Goal: Information Seeking & Learning: Compare options

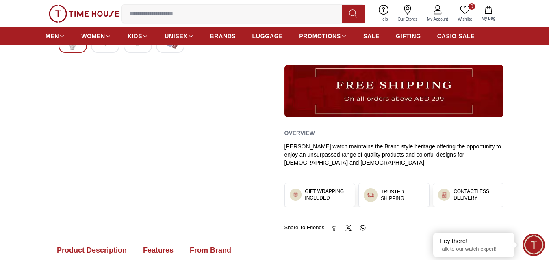
scroll to position [284, 0]
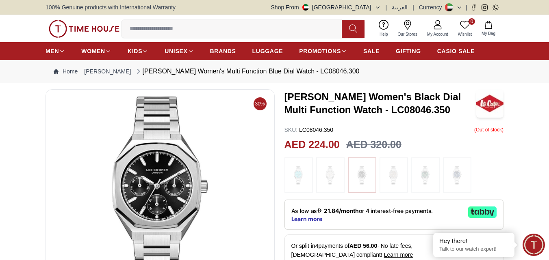
click at [286, 169] on div at bounding box center [298, 176] width 28 height 36
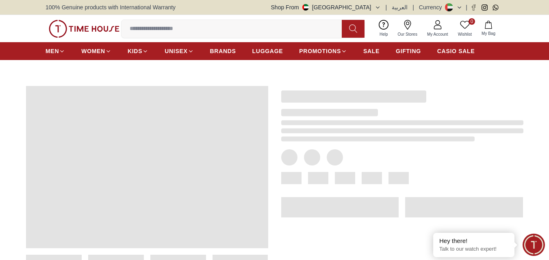
click at [294, 170] on div at bounding box center [395, 184] width 255 height 223
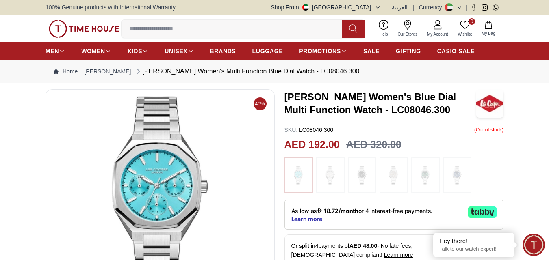
click at [336, 176] on img at bounding box center [330, 176] width 20 height 28
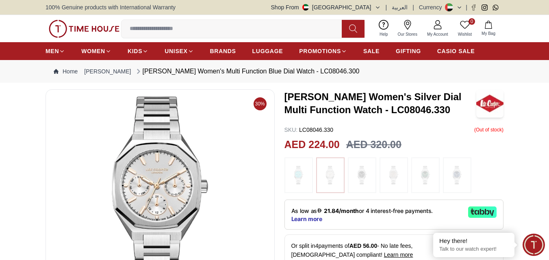
click at [430, 177] on img at bounding box center [425, 176] width 20 height 28
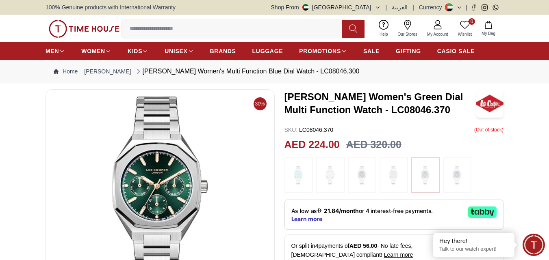
click at [462, 176] on img at bounding box center [457, 176] width 20 height 28
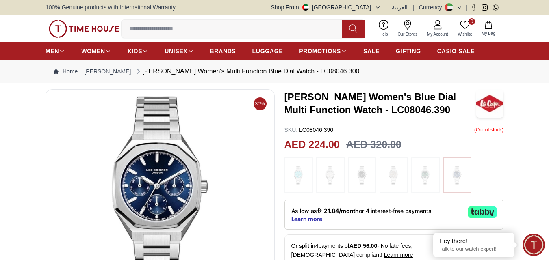
click at [388, 182] on img at bounding box center [394, 176] width 20 height 28
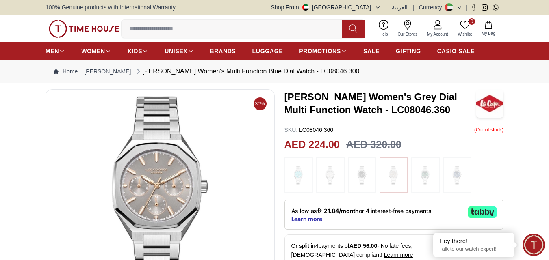
click at [422, 182] on img at bounding box center [425, 176] width 20 height 28
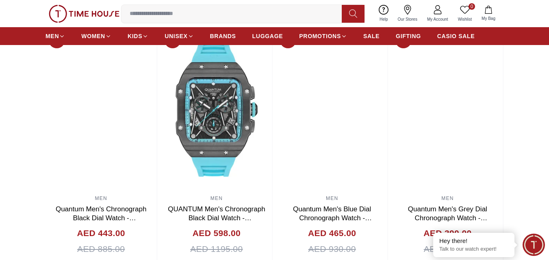
scroll to position [853, 0]
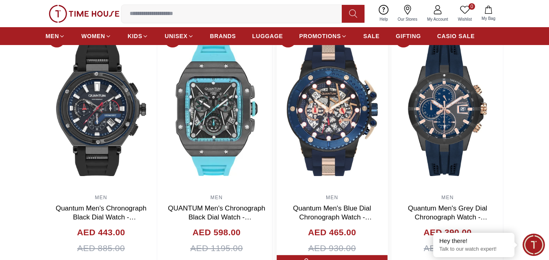
click at [329, 93] on img at bounding box center [332, 109] width 111 height 163
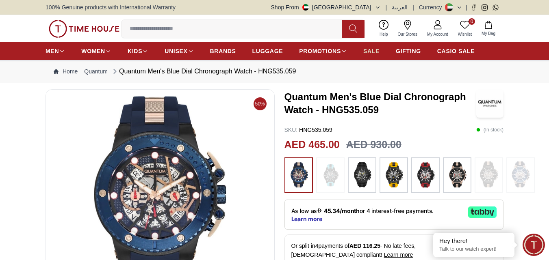
click at [365, 49] on span "SALE" at bounding box center [371, 51] width 16 height 8
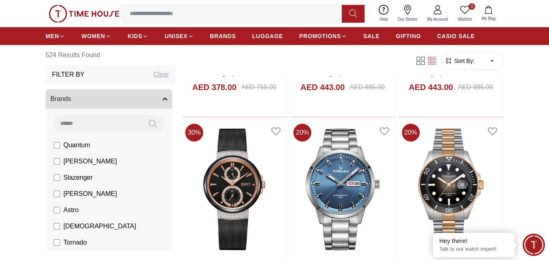
scroll to position [813, 0]
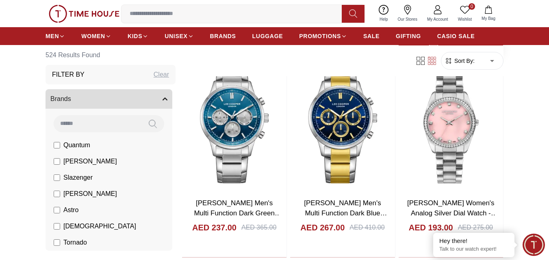
scroll to position [1910, 0]
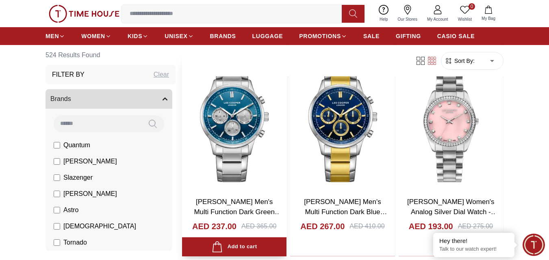
click at [252, 131] on img at bounding box center [234, 121] width 104 height 138
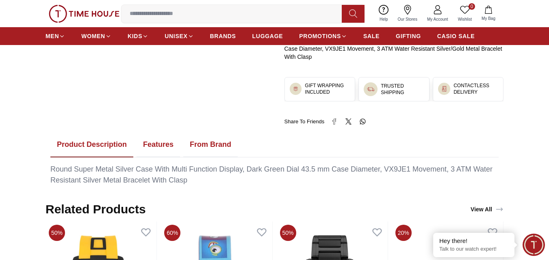
scroll to position [406, 0]
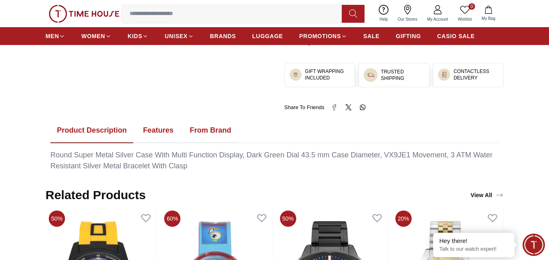
click at [143, 126] on button "Features" at bounding box center [158, 130] width 43 height 25
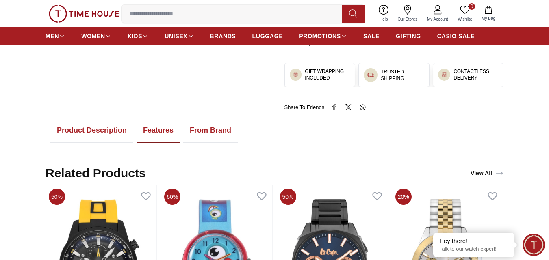
click at [211, 141] on button "From Brand" at bounding box center [210, 130] width 54 height 25
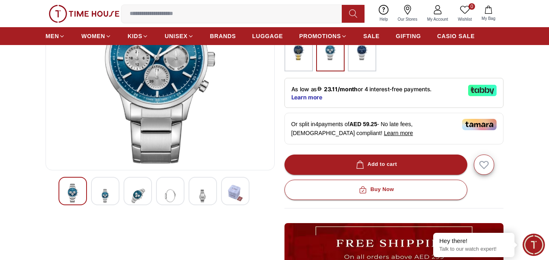
scroll to position [25, 0]
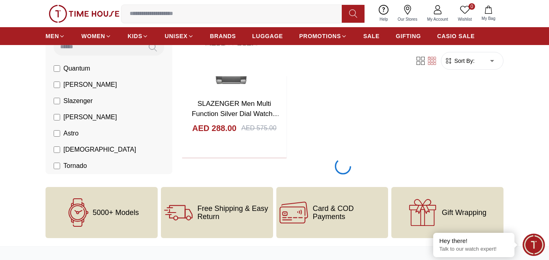
scroll to position [3033, 0]
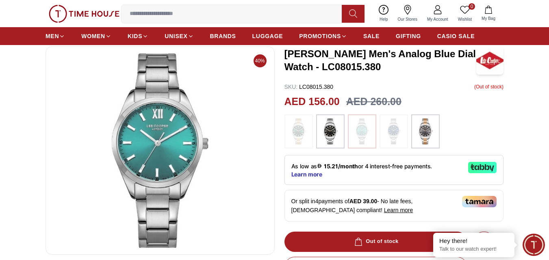
scroll to position [41, 0]
